Goal: Transaction & Acquisition: Obtain resource

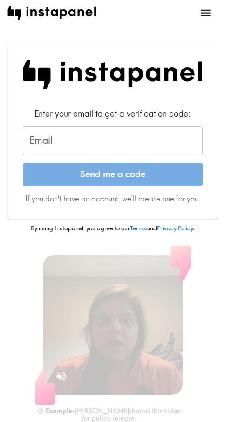
click at [115, 142] on input "Email" at bounding box center [113, 140] width 180 height 29
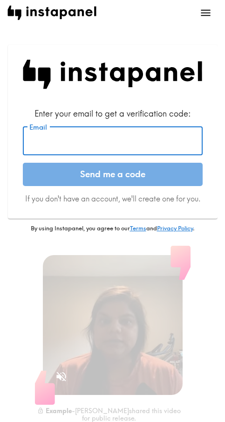
paste input "[EMAIL_ADDRESS][DOMAIN_NAME]"
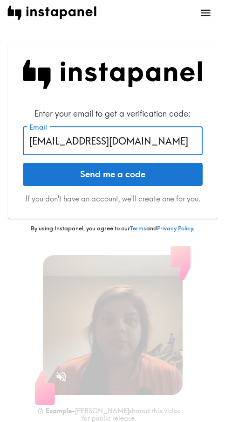
type input "[EMAIL_ADDRESS][DOMAIN_NAME]"
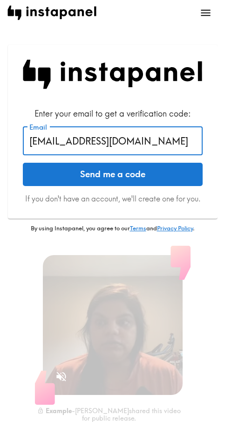
click at [112, 186] on form "Enter your email to get a verification code: Email [EMAIL_ADDRESS][DOMAIN_NAME]…" at bounding box center [113, 156] width 180 height 96
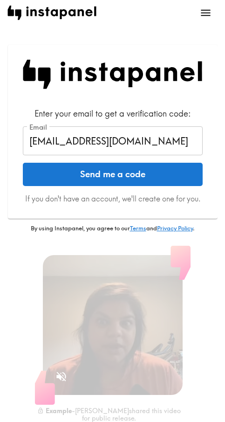
click at [110, 179] on button "Send me a code" at bounding box center [113, 174] width 180 height 23
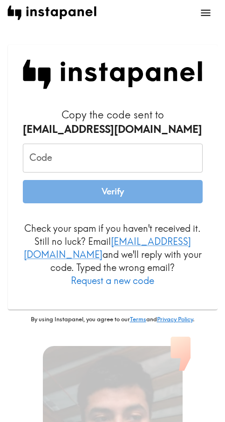
click at [83, 160] on input "Code" at bounding box center [113, 158] width 180 height 29
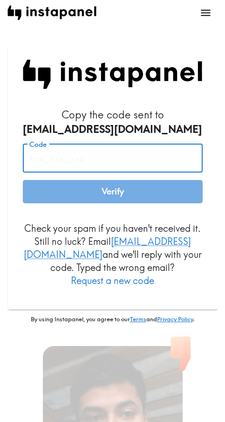
paste input "dK2_B7K_6td"
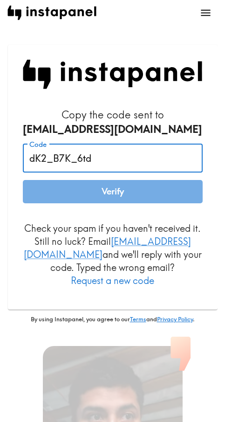
type input "dK2_B7K_6td"
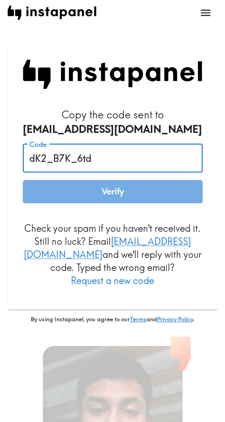
click at [95, 197] on button "Verify" at bounding box center [113, 191] width 180 height 23
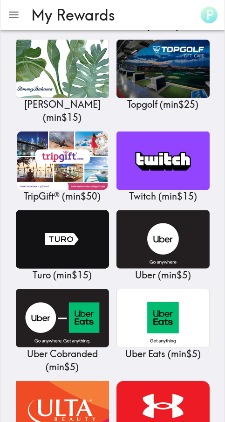
scroll to position [10914, 0]
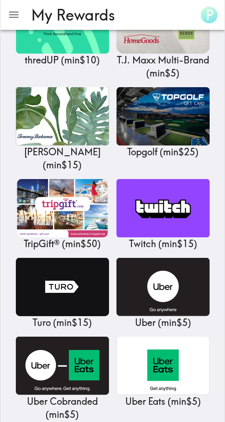
click at [155, 16] on h3 "My Rewards" at bounding box center [110, 15] width 159 height 18
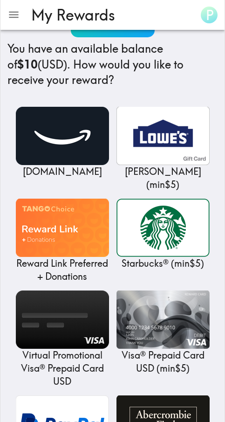
scroll to position [0, 0]
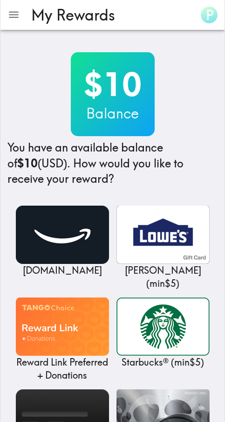
click at [205, 67] on div "$10 Balance You have an available balance of $10 (USD) . How would you like to …" at bounding box center [112, 119] width 210 height 135
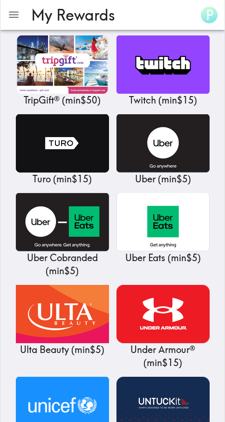
scroll to position [11054, 0]
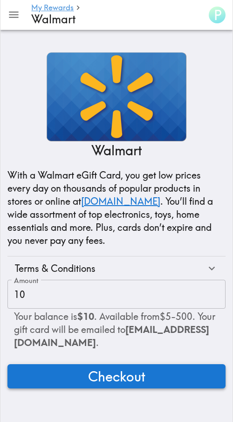
click at [67, 377] on button "Checkout" at bounding box center [116, 376] width 218 height 24
